Goal: Obtain resource: Obtain resource

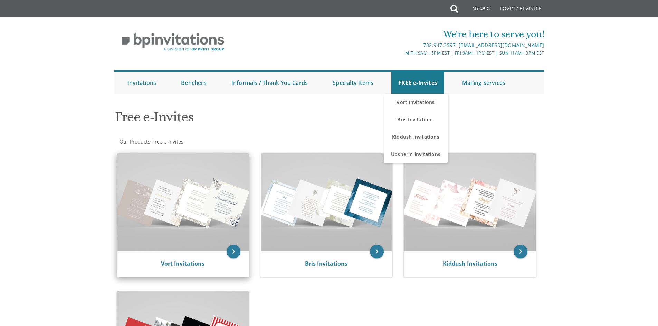
click at [191, 177] on img at bounding box center [183, 202] width 132 height 98
click at [187, 208] on img at bounding box center [183, 202] width 132 height 98
click at [231, 252] on icon "keyboard_arrow_right" at bounding box center [234, 252] width 14 height 14
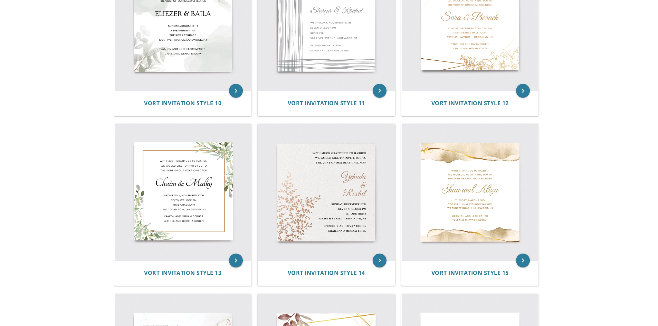
scroll to position [638, 0]
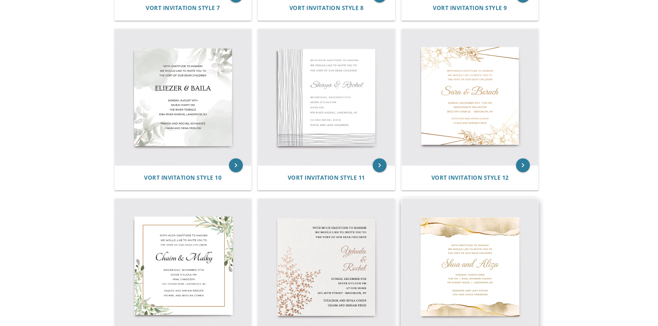
click at [475, 275] on img at bounding box center [470, 267] width 137 height 137
click at [473, 244] on img at bounding box center [470, 267] width 137 height 137
click at [480, 269] on img at bounding box center [470, 267] width 137 height 137
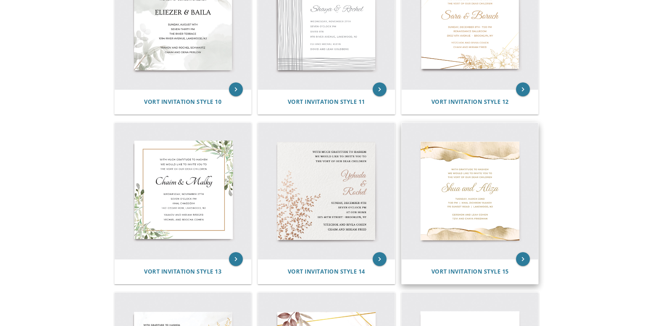
scroll to position [776, 0]
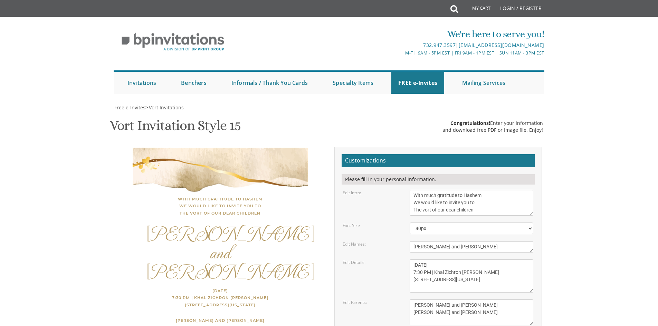
scroll to position [104, 0]
drag, startPoint x: 438, startPoint y: 142, endPoint x: 409, endPoint y: 144, distance: 28.7
click at [409, 241] on div "Shua and Aliza" at bounding box center [472, 246] width 134 height 11
type textarea "Ploni And Rosie"
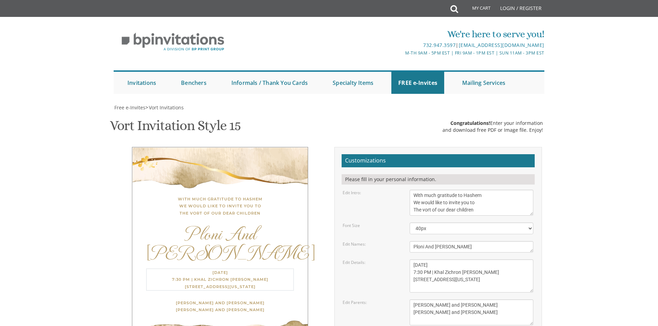
drag, startPoint x: 432, startPoint y: 161, endPoint x: 406, endPoint y: 162, distance: 26.3
click at [406, 260] on div "Thursday, March 22nd 7:30 PM | Khal Zichron Yaakov 175 Sunset Road Lakewood, Ne…" at bounding box center [472, 276] width 134 height 33
drag, startPoint x: 429, startPoint y: 161, endPoint x: 405, endPoint y: 160, distance: 23.9
click at [405, 260] on div "Thursday, March 22nd 7:30 PM | Khal Zichron Yaakov 175 Sunset Road Lakewood, Ne…" at bounding box center [472, 276] width 134 height 33
drag, startPoint x: 447, startPoint y: 161, endPoint x: 439, endPoint y: 163, distance: 7.7
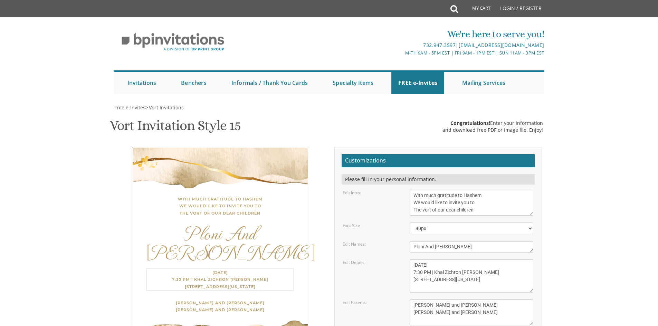
click at [439, 260] on textarea "Thursday, March 22nd 7:30 PM | Khal Zichron Yaakov 175 Sunset Road Lakewood, Ne…" at bounding box center [472, 276] width 124 height 33
click at [444, 260] on textarea "Thursday, March 22nd 7:30 PM | Khal Zichron Yaakov 175 Sunset Road Lakewood, Ne…" at bounding box center [472, 276] width 124 height 33
drag, startPoint x: 448, startPoint y: 162, endPoint x: 437, endPoint y: 162, distance: 11.4
click at [437, 260] on textarea "Thursday, March 22nd 7:30 PM | Khal Zichron Yaakov 175 Sunset Road Lakewood, Ne…" at bounding box center [472, 276] width 124 height 33
drag, startPoint x: 434, startPoint y: 169, endPoint x: 479, endPoint y: 170, distance: 45.6
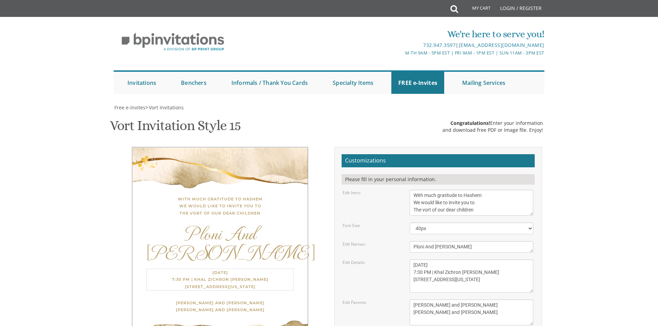
click at [479, 260] on textarea "Thursday, March 22nd 7:30 PM | Khal Zichron Yaakov 175 Sunset Road Lakewood, Ne…" at bounding box center [472, 276] width 124 height 33
drag, startPoint x: 450, startPoint y: 177, endPoint x: 413, endPoint y: 178, distance: 37.3
click at [413, 260] on textarea "Thursday, March 22nd 7:30 PM | Khal Zichron Yaakov 175 Sunset Road Lakewood, Ne…" at bounding box center [472, 276] width 124 height 33
type textarea "Thursday, September 11th 7:30 PM | At Our Home 119 Highgrove Crescent Lakewood,…"
drag, startPoint x: 474, startPoint y: 203, endPoint x: 409, endPoint y: 193, distance: 65.3
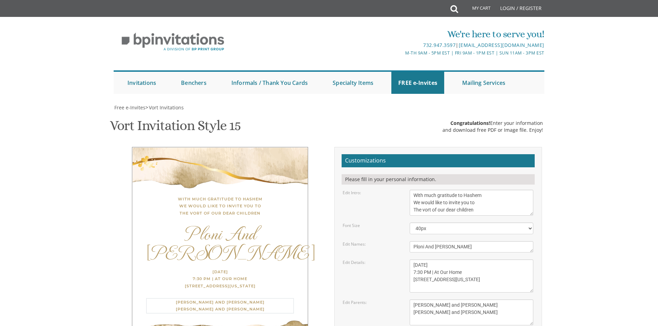
click at [411, 300] on textarea "Gershon and Leah cohen Tzvi and Chaya Friedman" at bounding box center [472, 313] width 124 height 26
drag, startPoint x: 467, startPoint y: 211, endPoint x: 406, endPoint y: 211, distance: 61.1
click at [406, 300] on div "Gershon and Leah cohen Tzvi and Chaya Friedman" at bounding box center [472, 313] width 134 height 26
type textarea "Ploni and Ploni Almoni Rabbi and Rebbetzin Horowitz"
drag, startPoint x: 472, startPoint y: 162, endPoint x: 412, endPoint y: 162, distance: 60.5
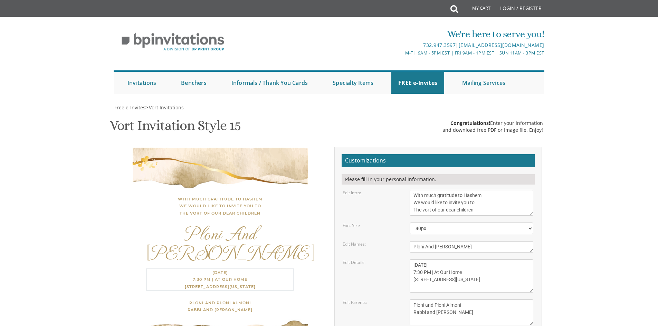
click at [413, 260] on textarea "Thursday, March 22nd 7:30 PM | Khal Zichron Yaakov 175 Sunset Road Lakewood, Ne…" at bounding box center [472, 276] width 124 height 33
type textarea "Date: To Be Announced 7:30 PM | At Our Home 119 Highgrove Crescent Lakewood, Ne…"
type input "nechamahorowitz123@gmail.com"
